Goal: Task Accomplishment & Management: Complete application form

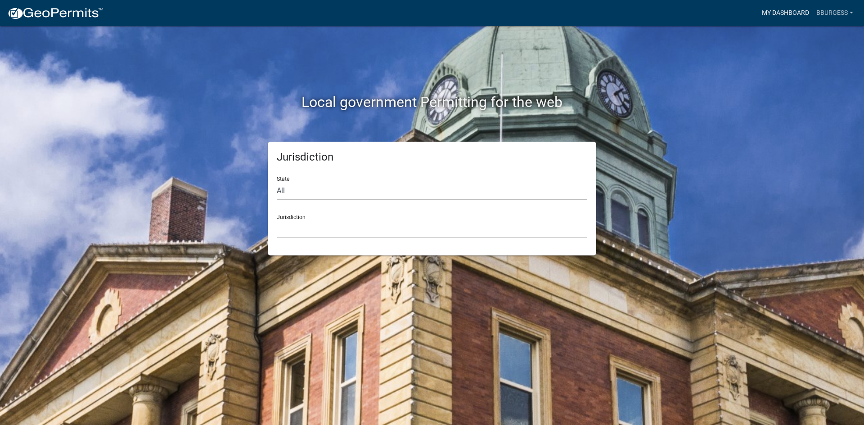
click at [803, 10] on link "My Dashboard" at bounding box center [785, 13] width 54 height 17
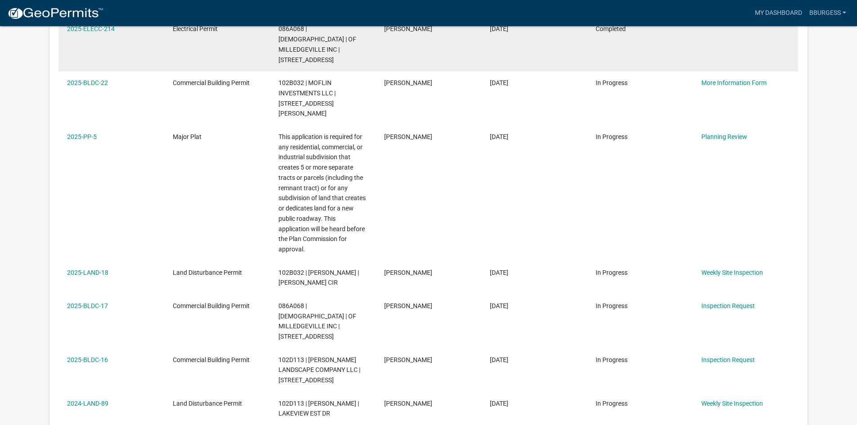
scroll to position [315, 0]
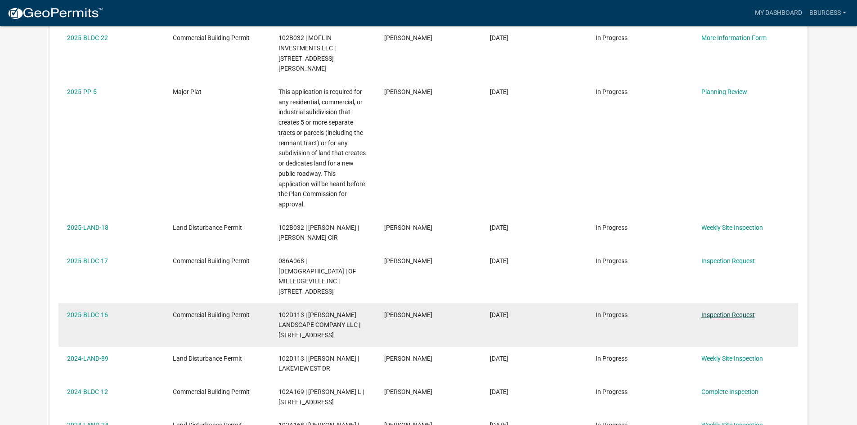
click at [712, 311] on link "Inspection Request" at bounding box center [729, 314] width 54 height 7
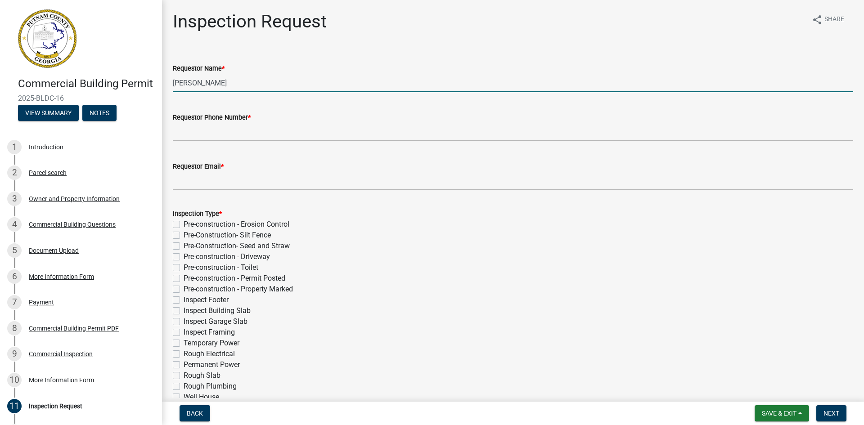
drag, startPoint x: 221, startPoint y: 82, endPoint x: 170, endPoint y: 81, distance: 51.8
click at [170, 81] on div "Requestor Name * [PERSON_NAME]" at bounding box center [513, 71] width 694 height 42
drag, startPoint x: 217, startPoint y: 83, endPoint x: 171, endPoint y: 81, distance: 46.4
click at [171, 81] on div "Requestor Name * [PERSON_NAME]" at bounding box center [513, 71] width 694 height 42
type input "[PERSON_NAME]"
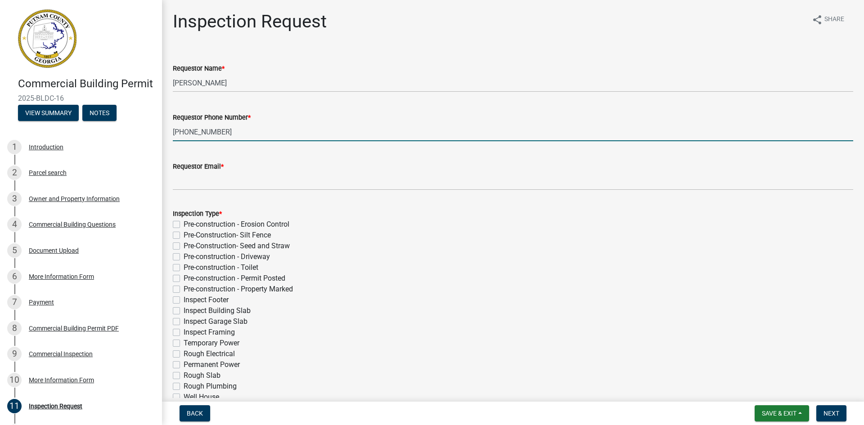
type input "[PHONE_NUMBER]"
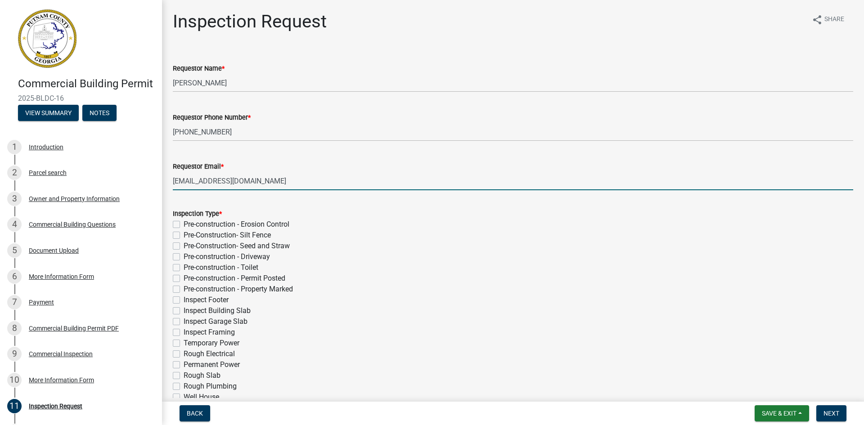
type input "[EMAIL_ADDRESS][DOMAIN_NAME]"
click at [370, 213] on div "Inspection Type *" at bounding box center [513, 213] width 680 height 11
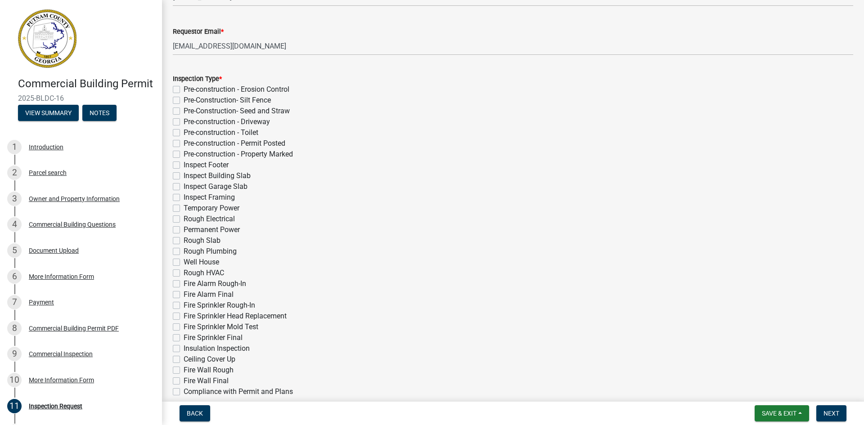
scroll to position [180, 0]
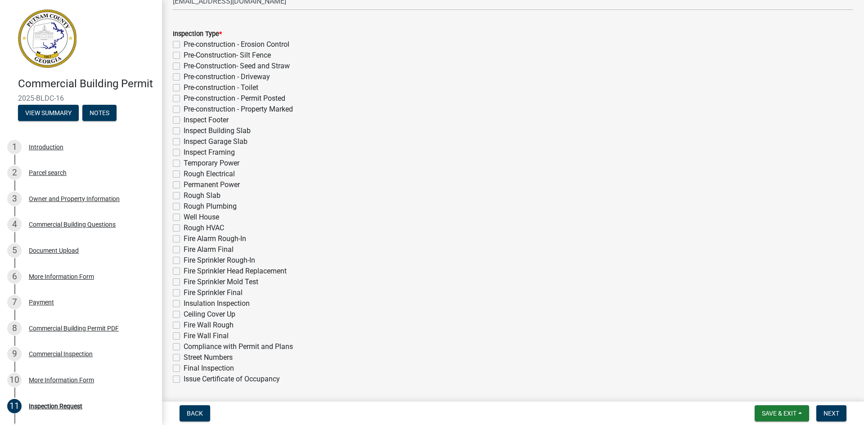
click at [184, 379] on label "Issue Certificate of Occupancy" at bounding box center [232, 379] width 96 height 11
click at [184, 379] on input "Issue Certificate of Occupancy" at bounding box center [187, 377] width 6 height 6
checkbox input "true"
checkbox input "false"
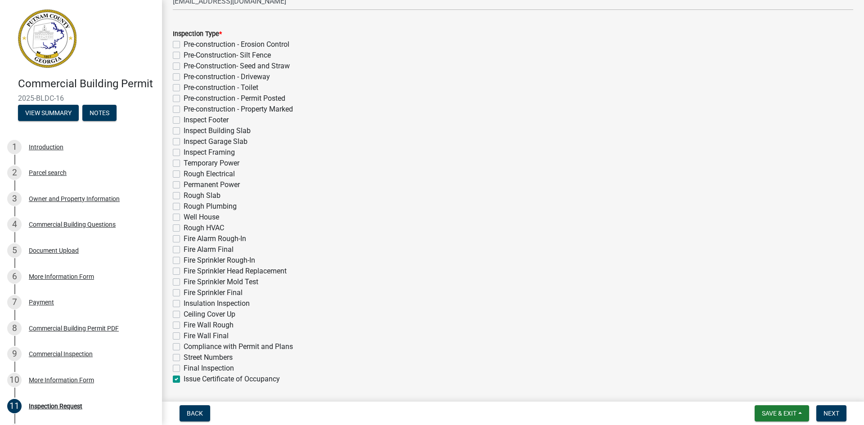
checkbox input "false"
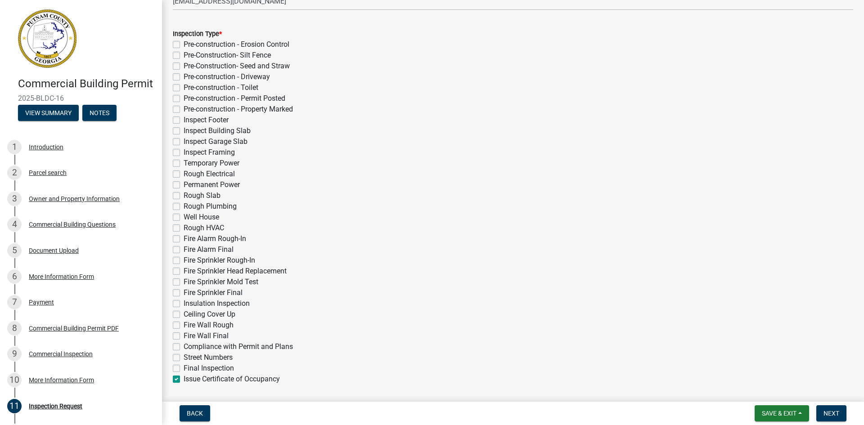
checkbox input "false"
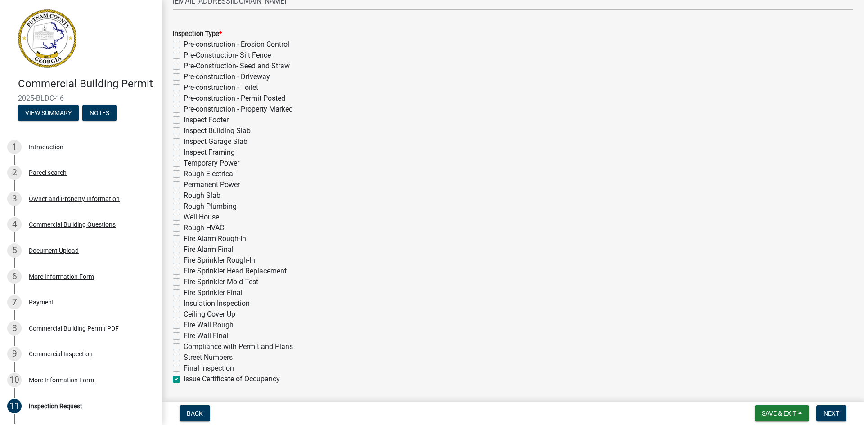
checkbox input "false"
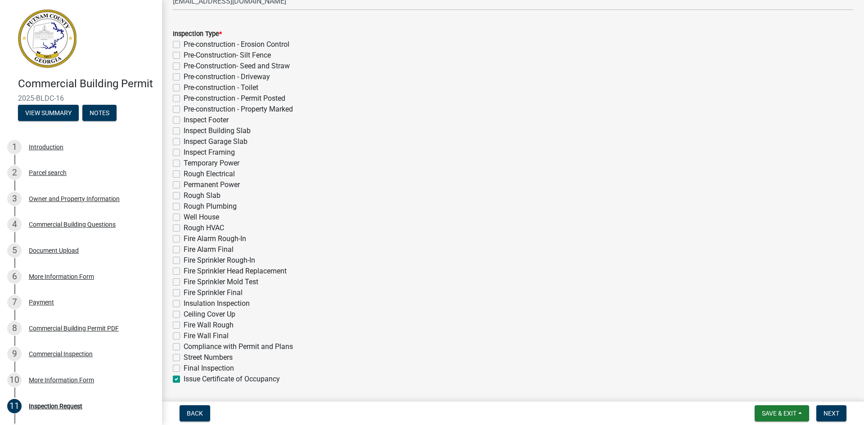
checkbox input "false"
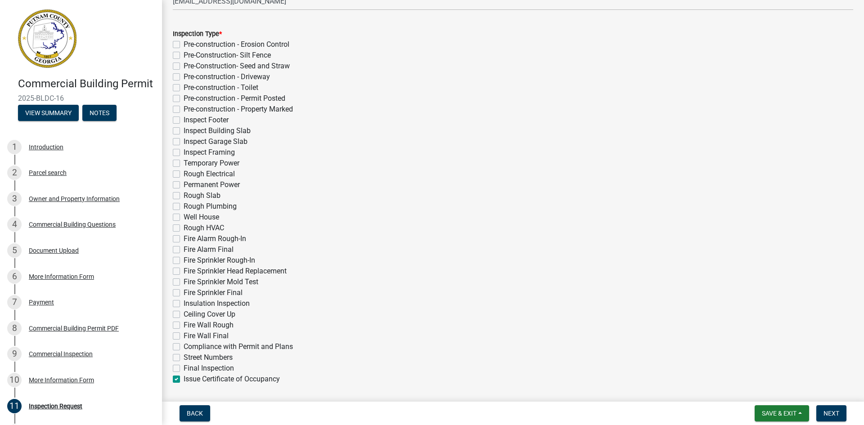
checkbox input "false"
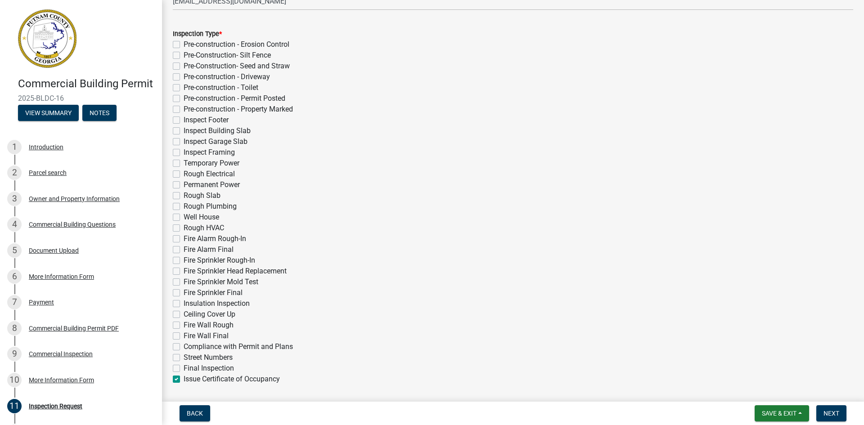
checkbox input "false"
checkbox input "true"
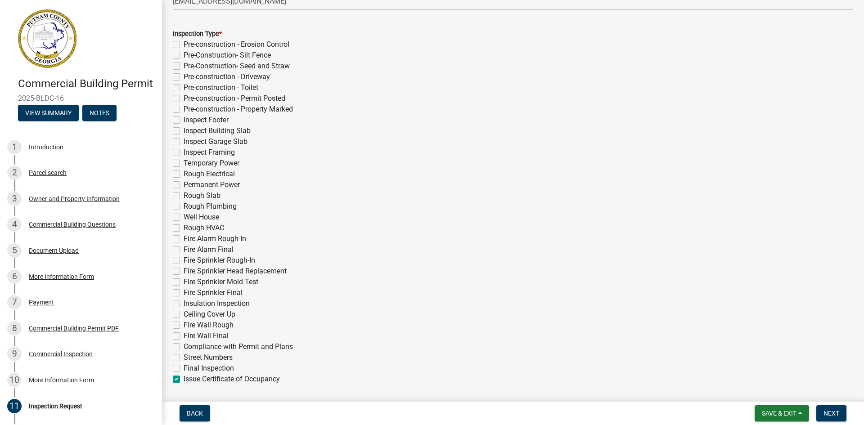
click at [184, 371] on label "Final Inspection" at bounding box center [209, 368] width 50 height 11
click at [184, 369] on input "Final Inspection" at bounding box center [187, 366] width 6 height 6
checkbox input "true"
checkbox input "false"
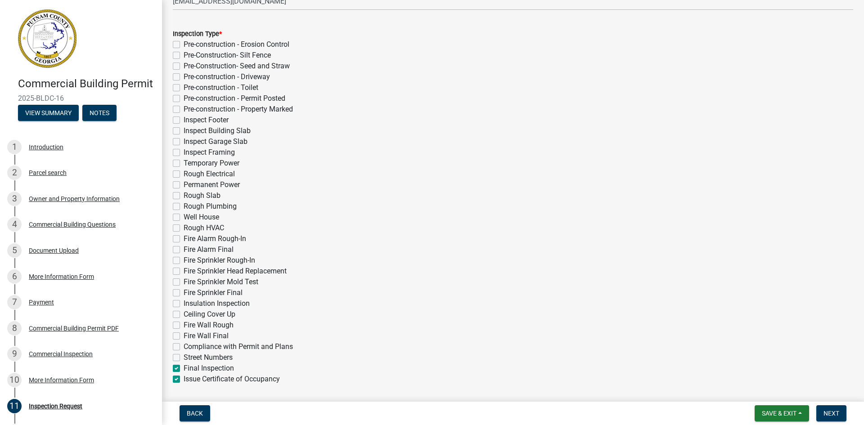
checkbox input "false"
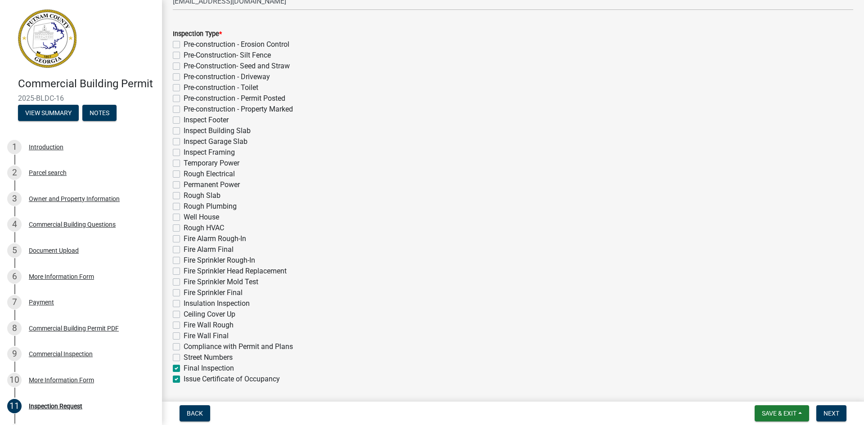
checkbox input "false"
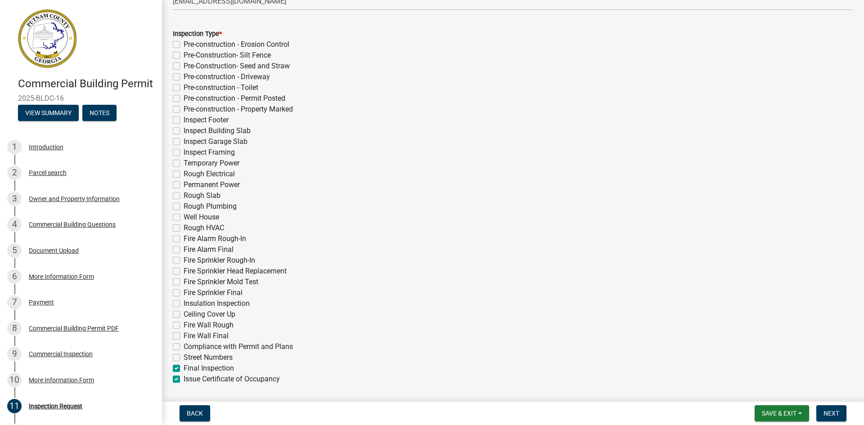
checkbox input "false"
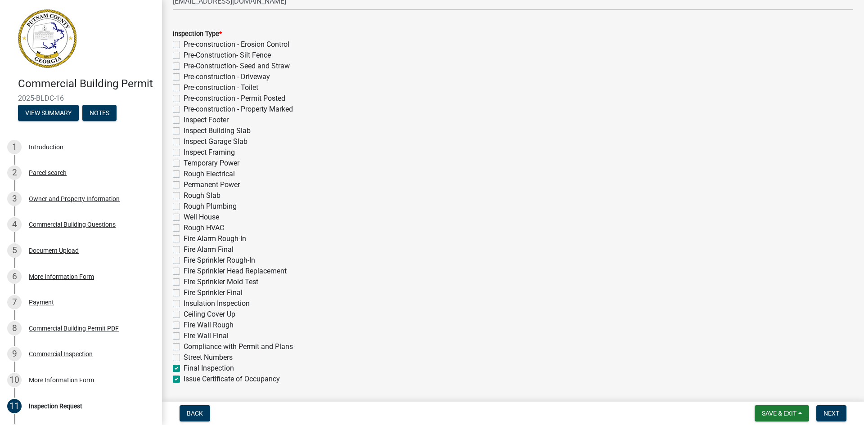
checkbox input "false"
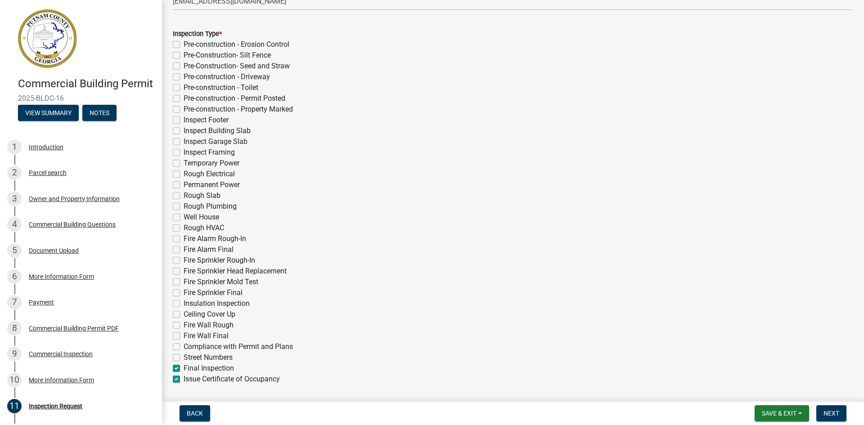
checkbox input "false"
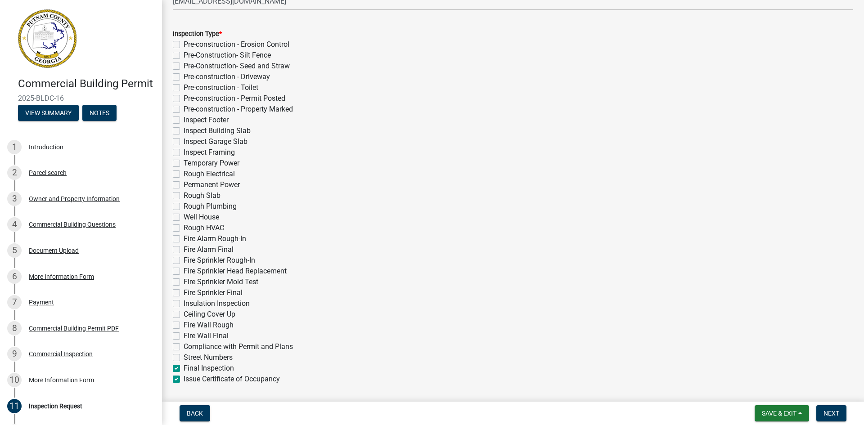
checkbox input "false"
checkbox input "true"
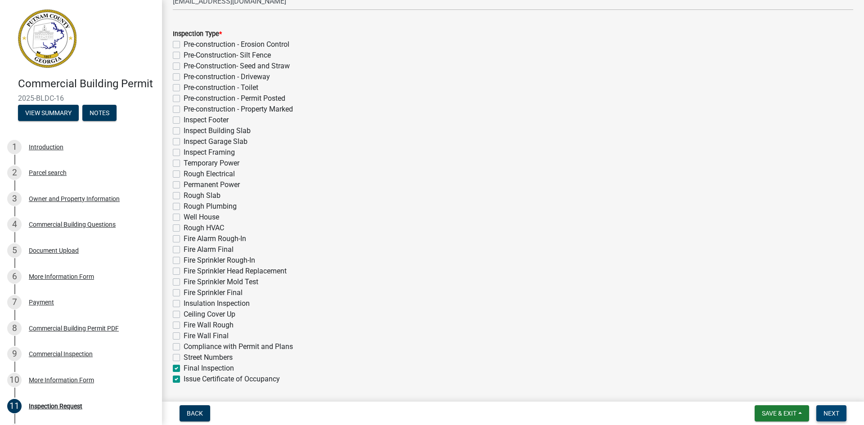
click at [837, 414] on span "Next" at bounding box center [832, 413] width 16 height 7
